Goal: Understand site structure: Understand site structure

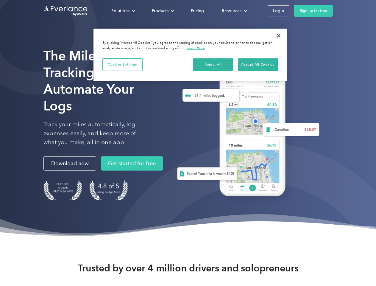
click at [123, 11] on div "Solutions" at bounding box center [120, 10] width 18 height 7
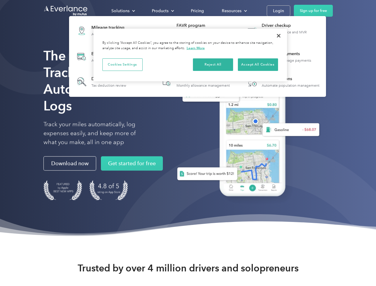
click at [162, 11] on div "Products" at bounding box center [160, 10] width 17 height 7
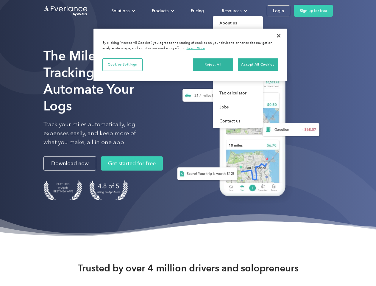
click at [234, 11] on div "Resources" at bounding box center [232, 10] width 20 height 7
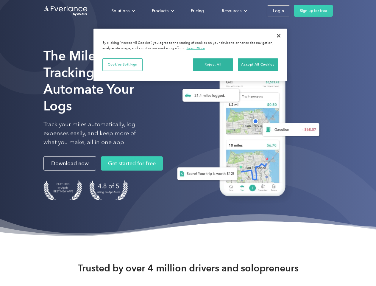
click at [122, 64] on button "Cookies Settings" at bounding box center [122, 64] width 40 height 12
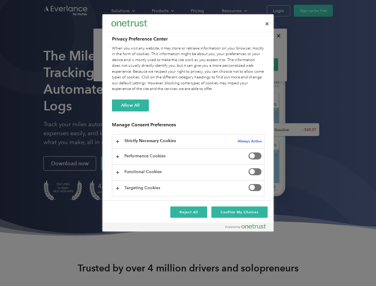
click at [213, 64] on div "When you visit any website, it may store or retrieve information on your browse…" at bounding box center [188, 69] width 152 height 46
click at [258, 64] on div "When you visit any website, it may store or retrieve information on your browse…" at bounding box center [188, 69] width 152 height 46
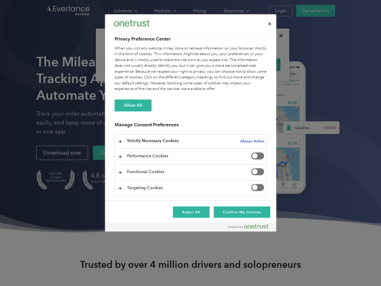
click at [278, 36] on div at bounding box center [190, 143] width 381 height 286
